Goal: Information Seeking & Learning: Learn about a topic

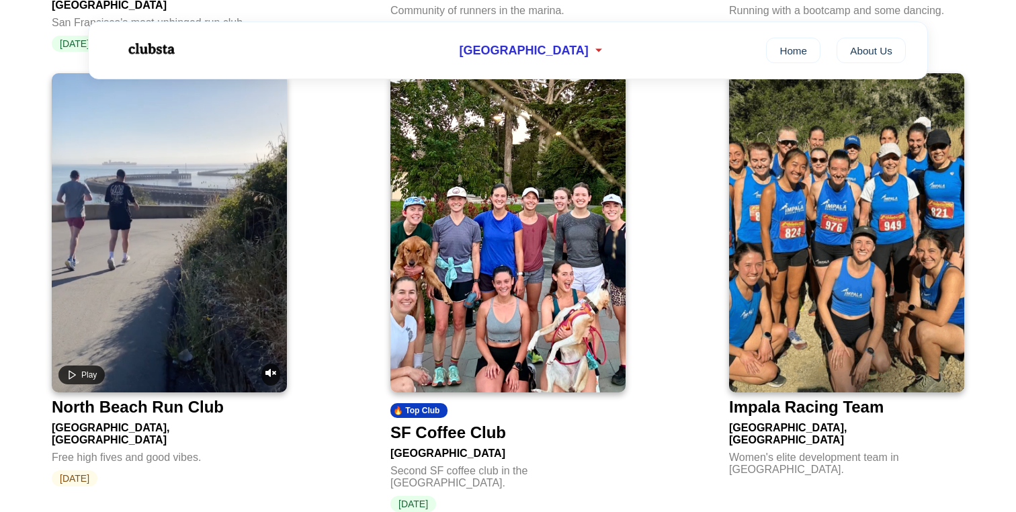
scroll to position [960, 0]
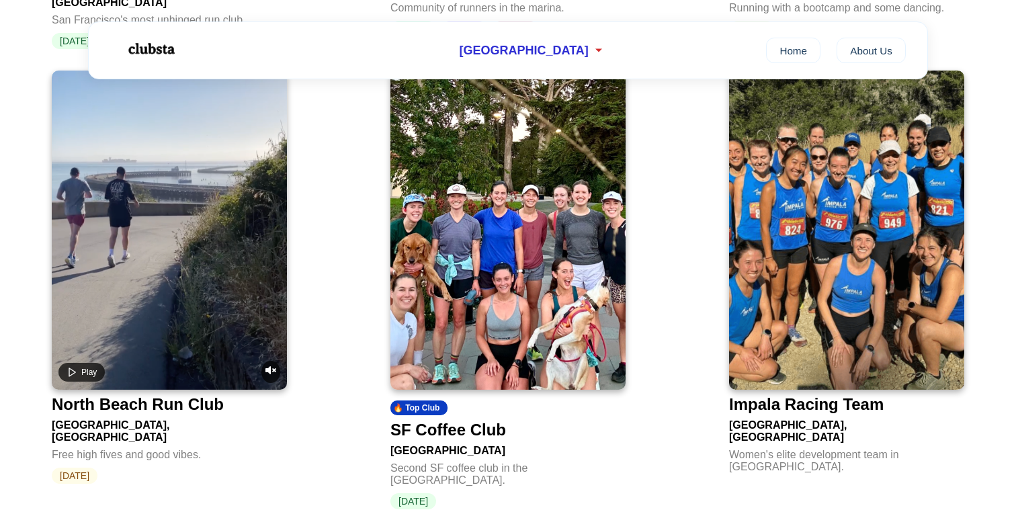
click at [512, 309] on img at bounding box center [508, 230] width 235 height 319
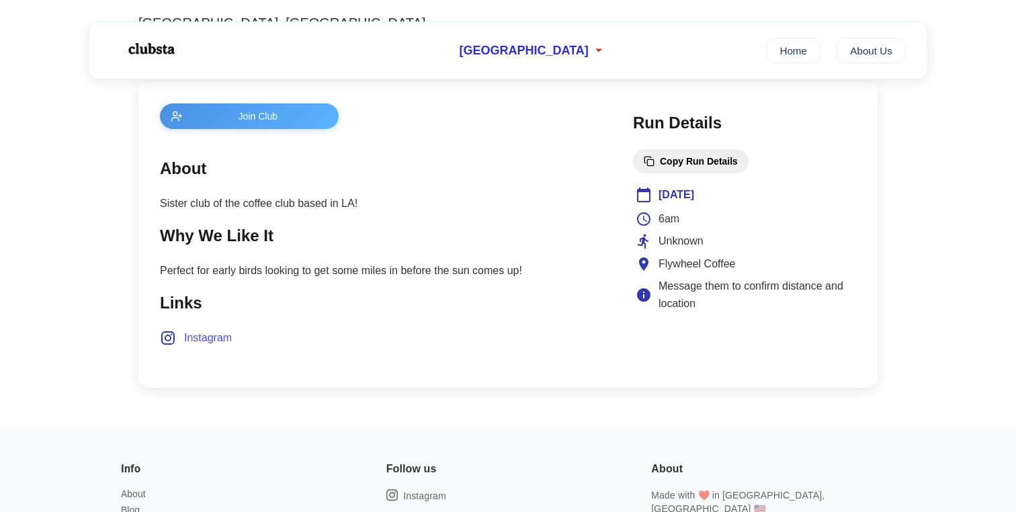
scroll to position [495, 0]
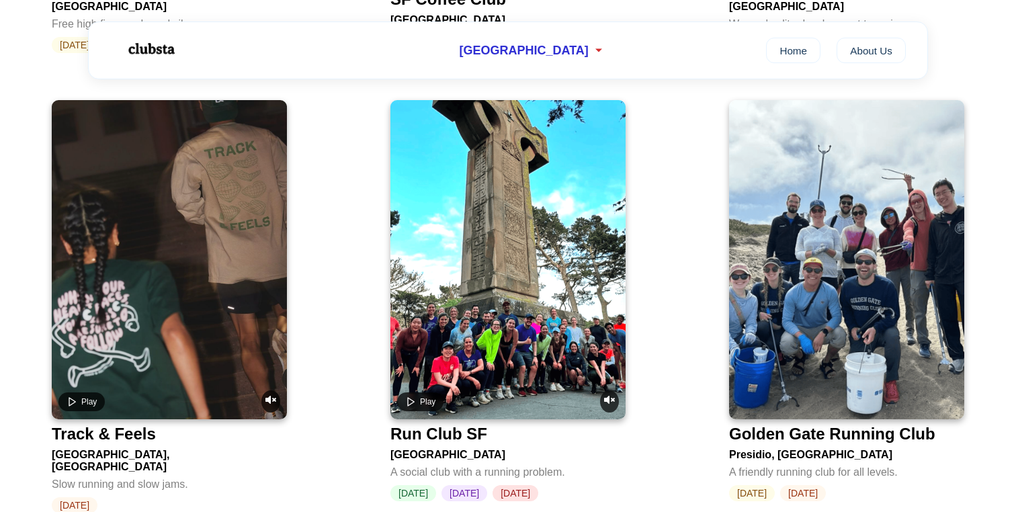
scroll to position [1391, 0]
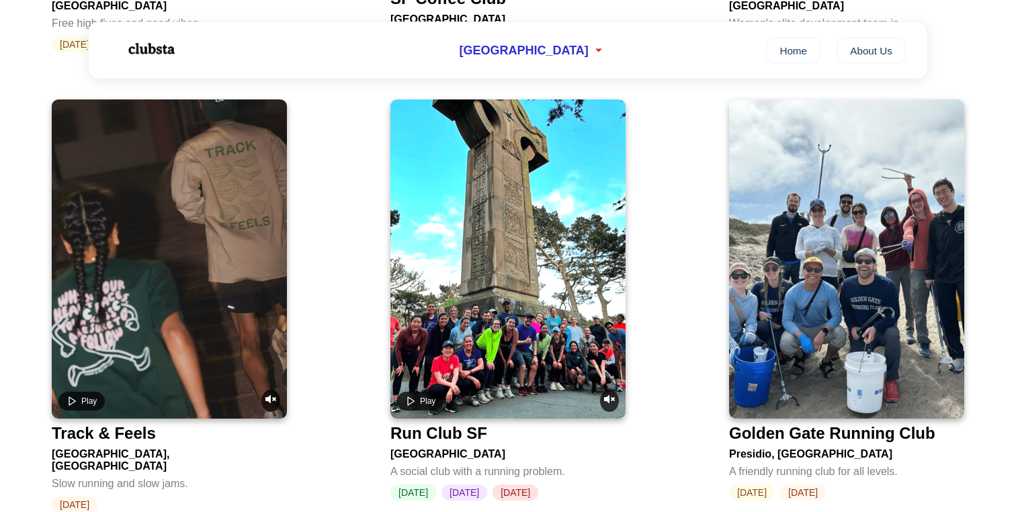
click at [169, 200] on video at bounding box center [169, 258] width 235 height 319
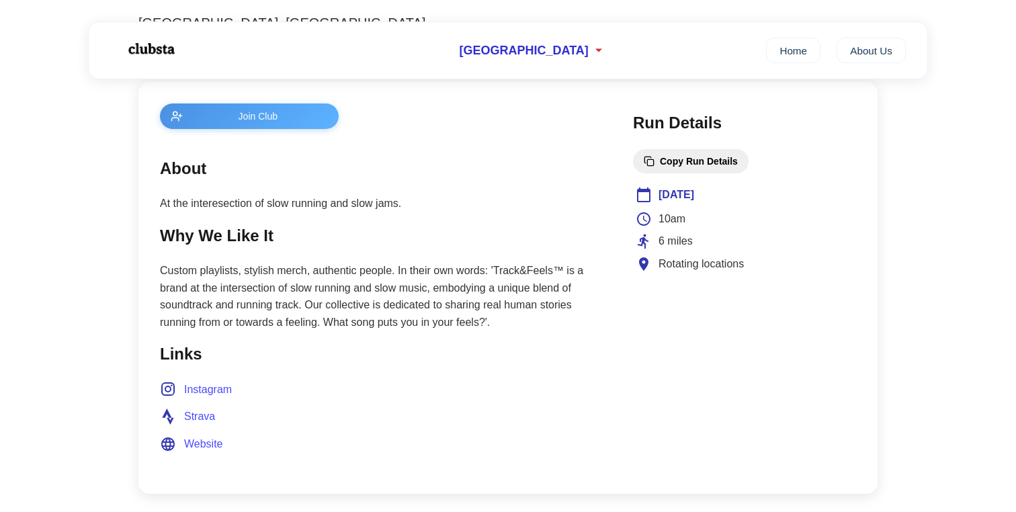
scroll to position [495, 0]
click at [207, 391] on span "Instagram" at bounding box center [208, 388] width 48 height 17
click at [197, 450] on span "Website" at bounding box center [203, 443] width 39 height 17
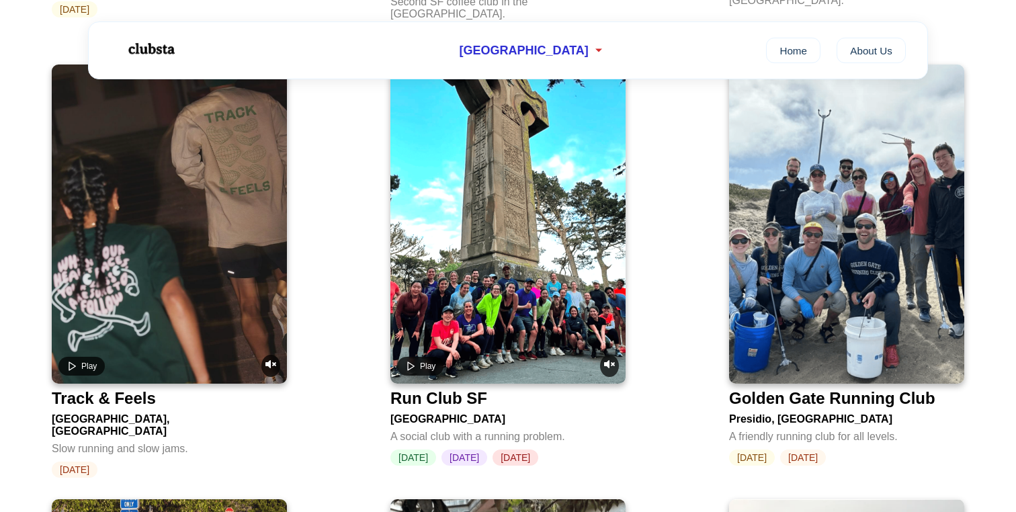
scroll to position [1427, 0]
click at [869, 289] on img at bounding box center [846, 223] width 235 height 319
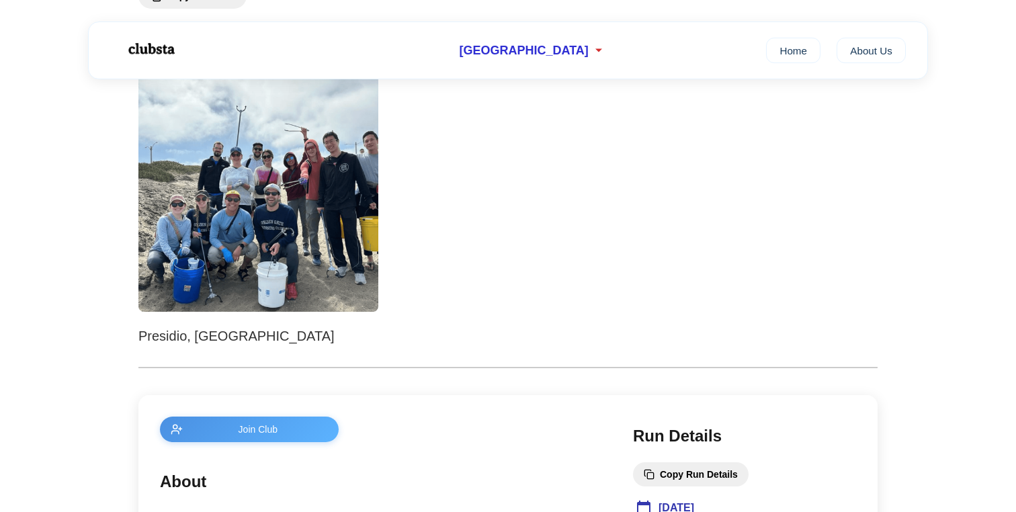
scroll to position [184, 0]
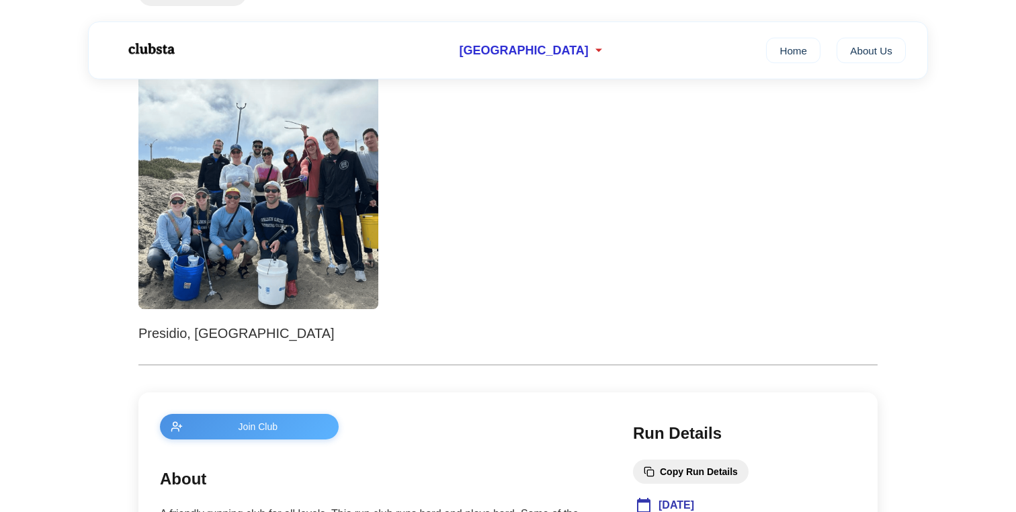
click at [258, 233] on img at bounding box center [258, 189] width 240 height 240
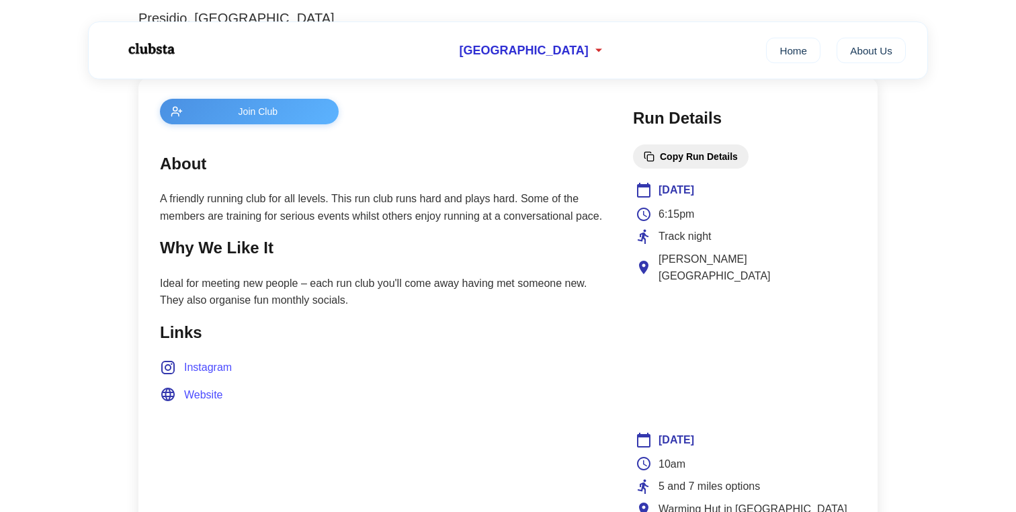
scroll to position [501, 0]
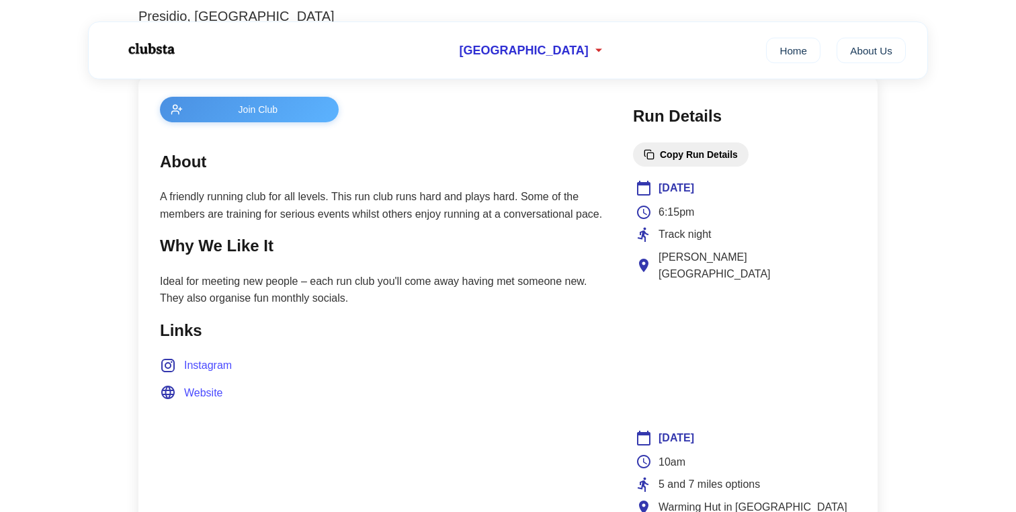
click at [212, 399] on span "Website" at bounding box center [203, 392] width 39 height 17
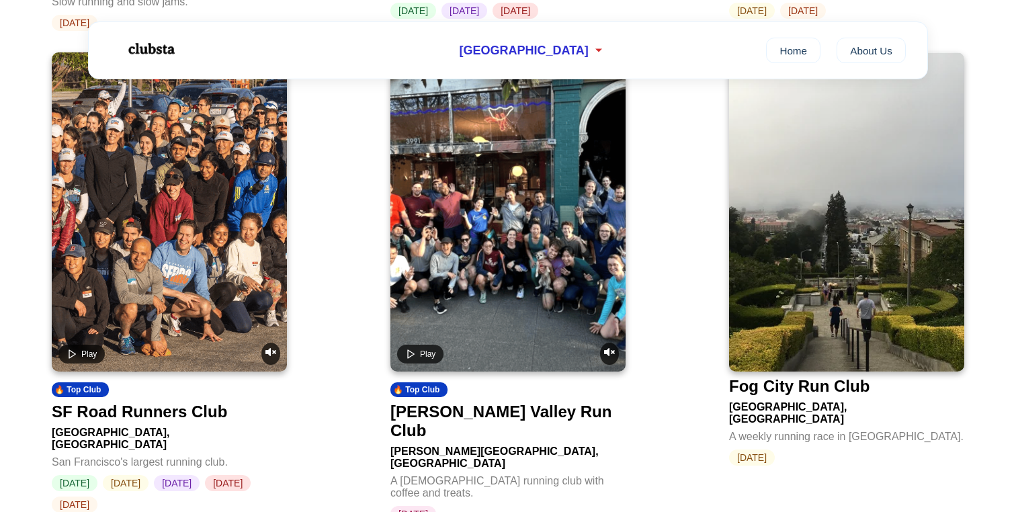
scroll to position [1880, 0]
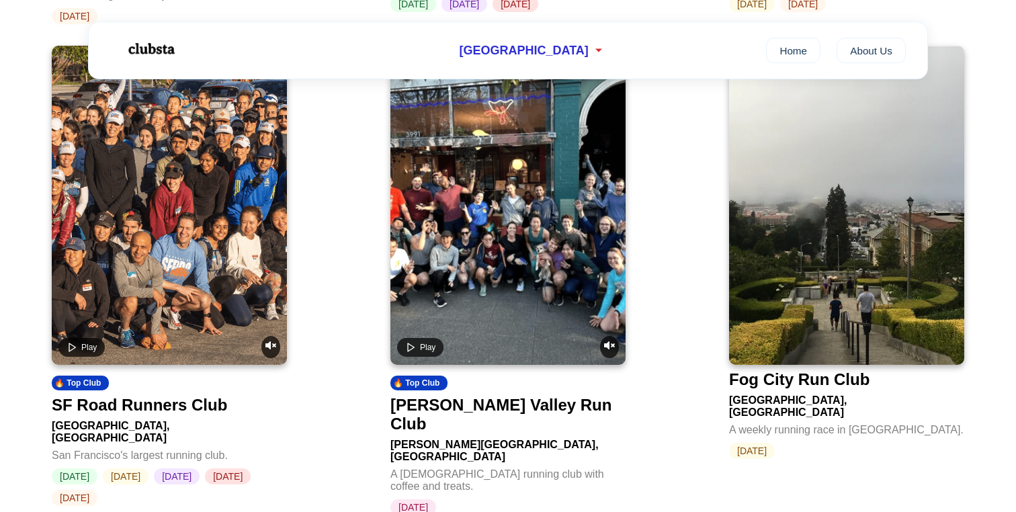
click at [189, 261] on video at bounding box center [169, 205] width 235 height 319
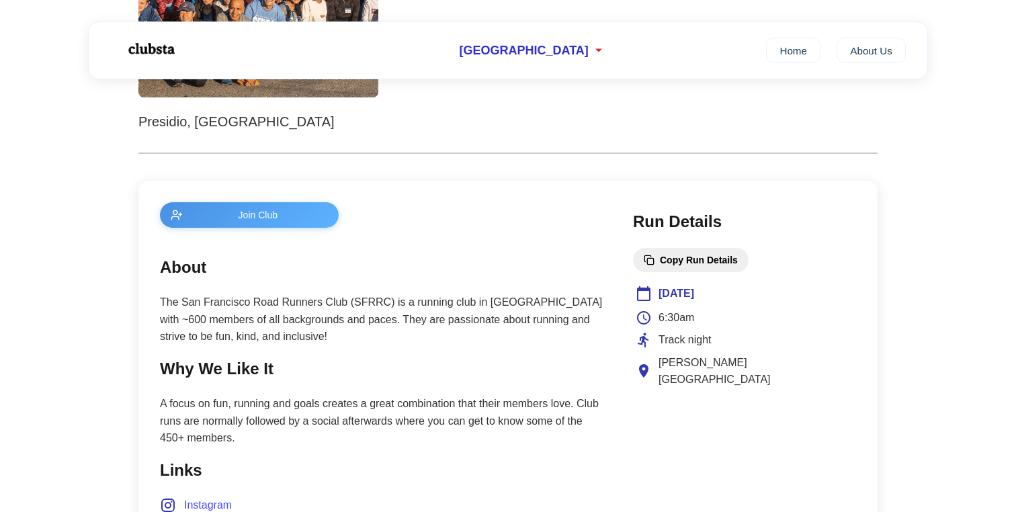
scroll to position [400, 0]
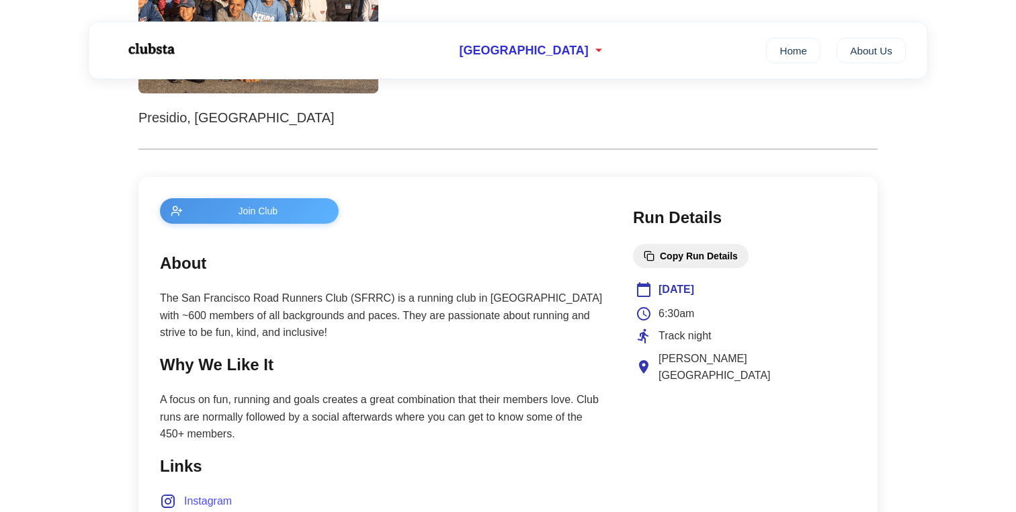
scroll to position [1880, 0]
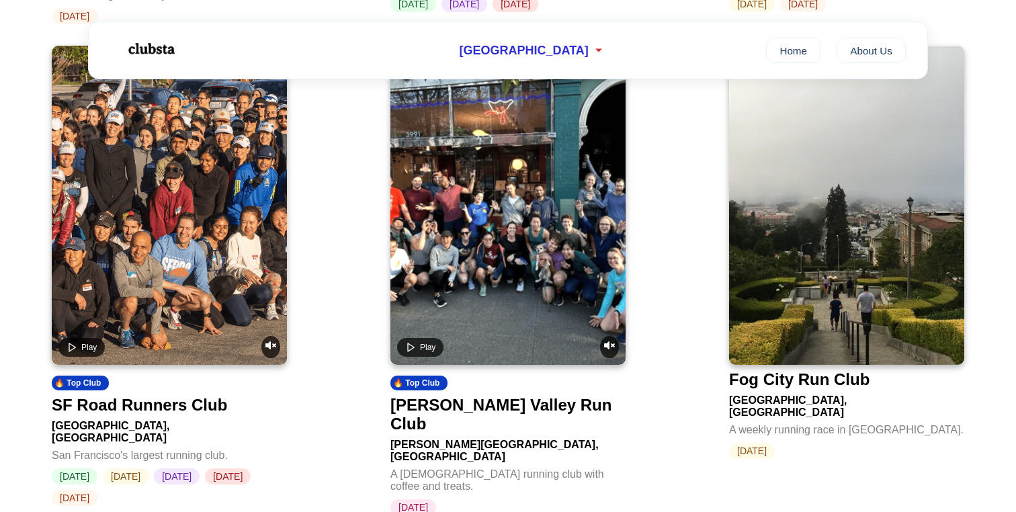
click at [886, 220] on img at bounding box center [846, 205] width 235 height 319
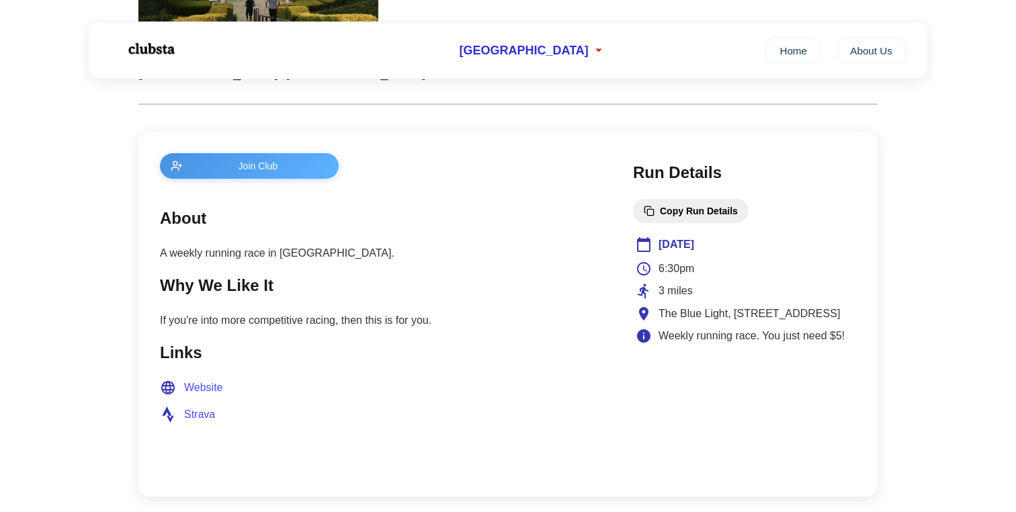
scroll to position [464, 0]
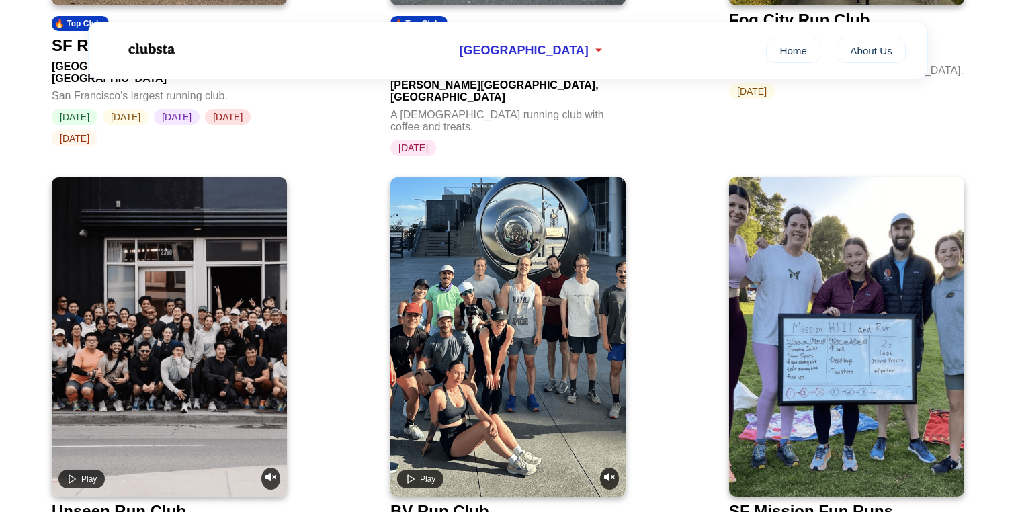
scroll to position [2272, 0]
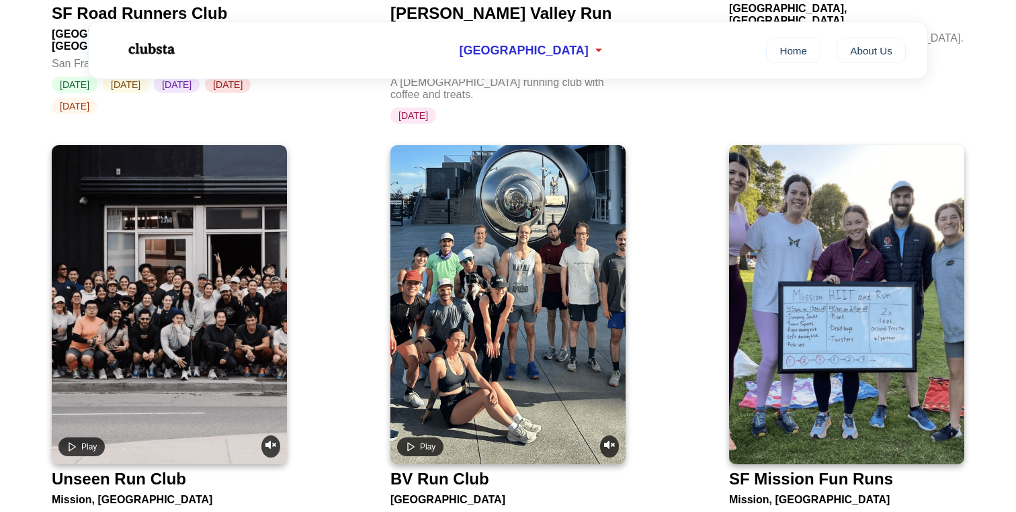
click at [225, 276] on video at bounding box center [169, 304] width 235 height 319
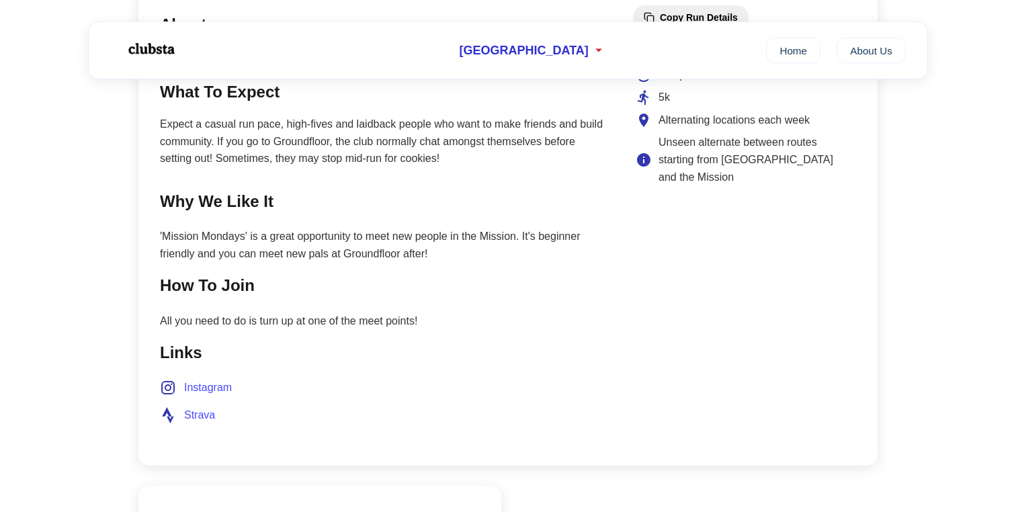
scroll to position [641, 0]
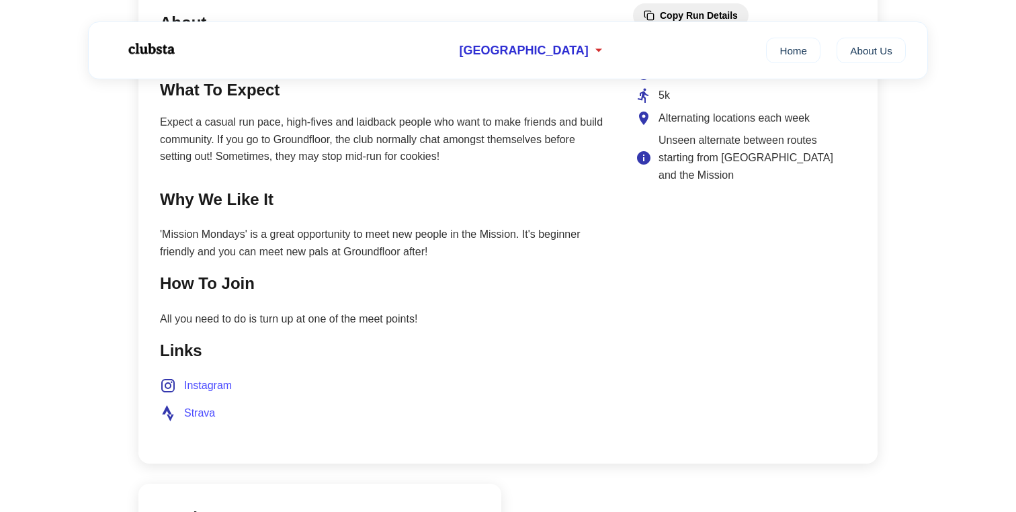
click at [196, 393] on span "Instagram" at bounding box center [208, 385] width 48 height 17
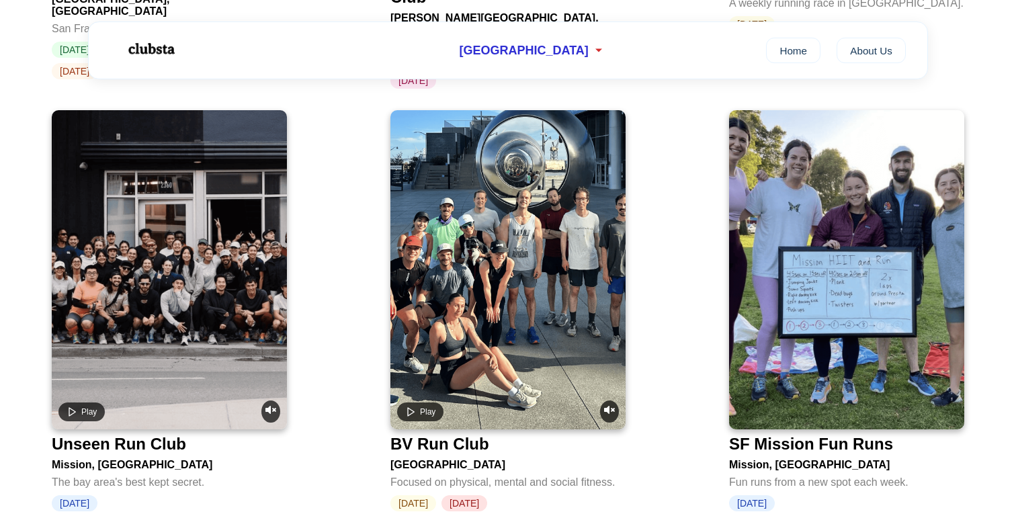
scroll to position [2306, 0]
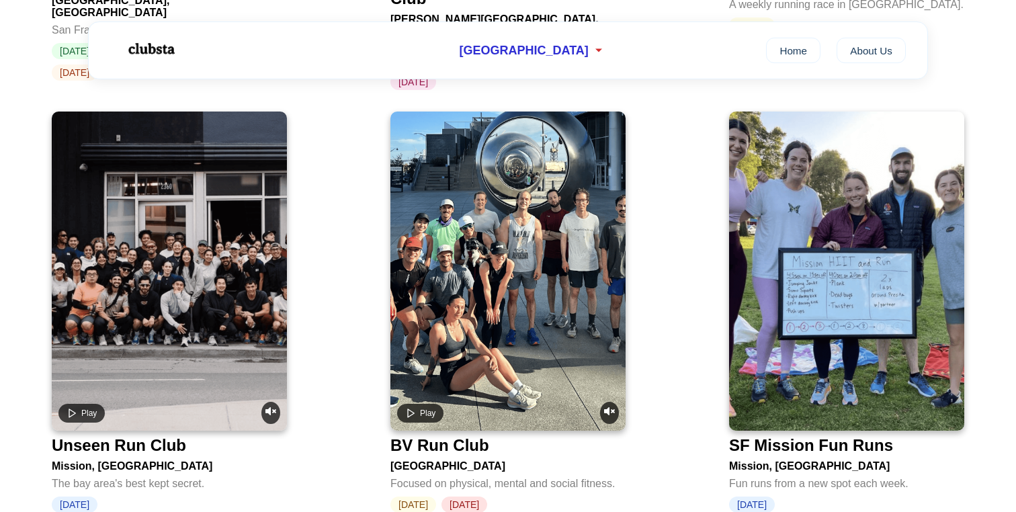
click at [473, 284] on video at bounding box center [508, 271] width 235 height 319
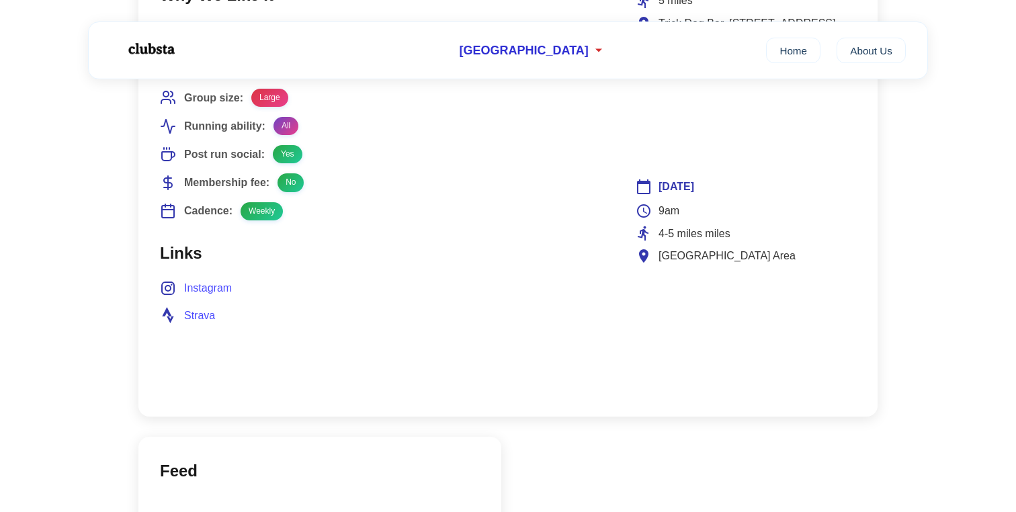
scroll to position [744, 0]
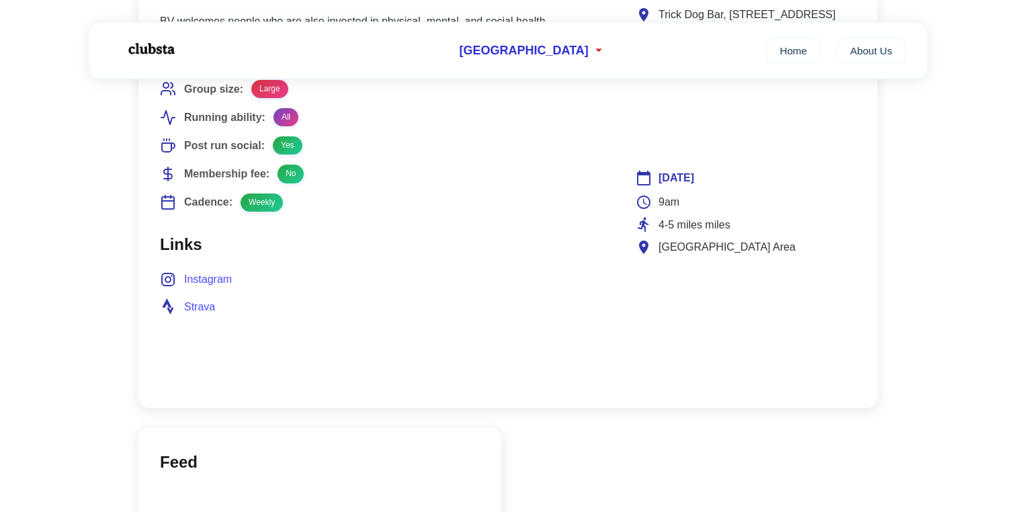
click at [214, 282] on span "Instagram" at bounding box center [208, 279] width 48 height 17
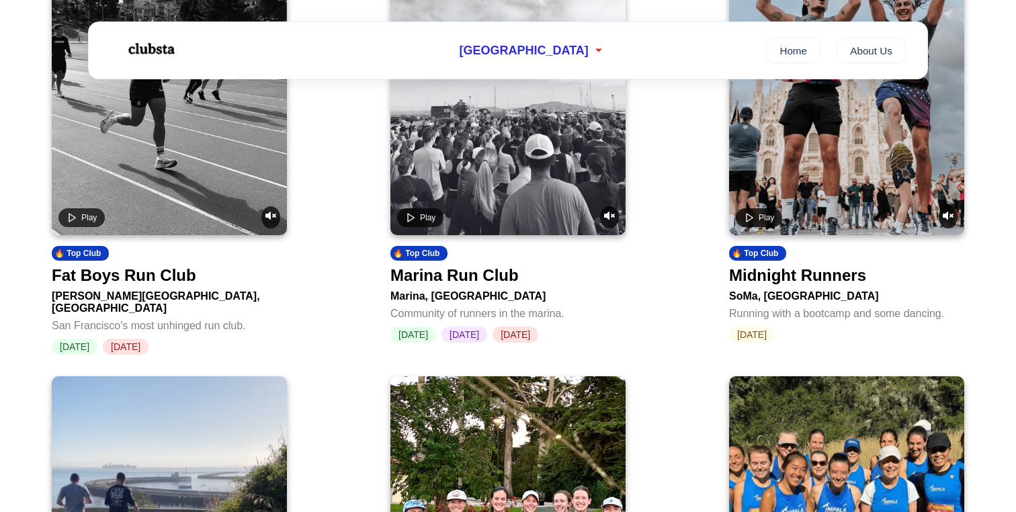
scroll to position [586, 0]
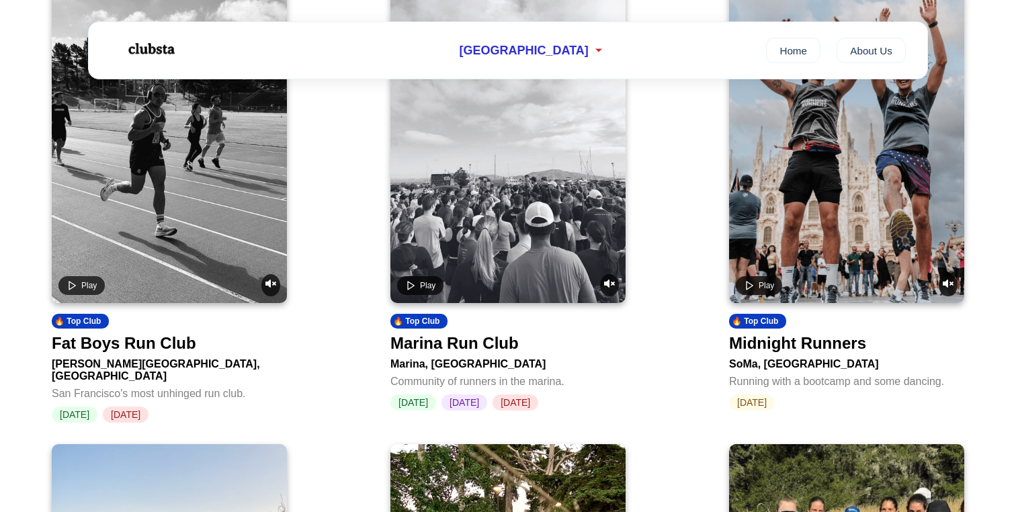
click at [496, 211] on video at bounding box center [508, 143] width 235 height 319
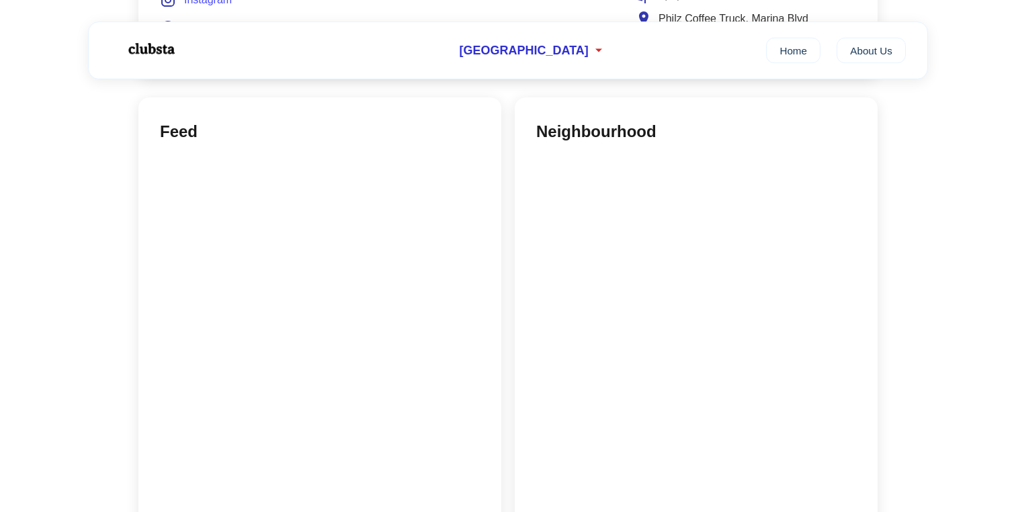
scroll to position [1082, 0]
